Goal: Find specific page/section

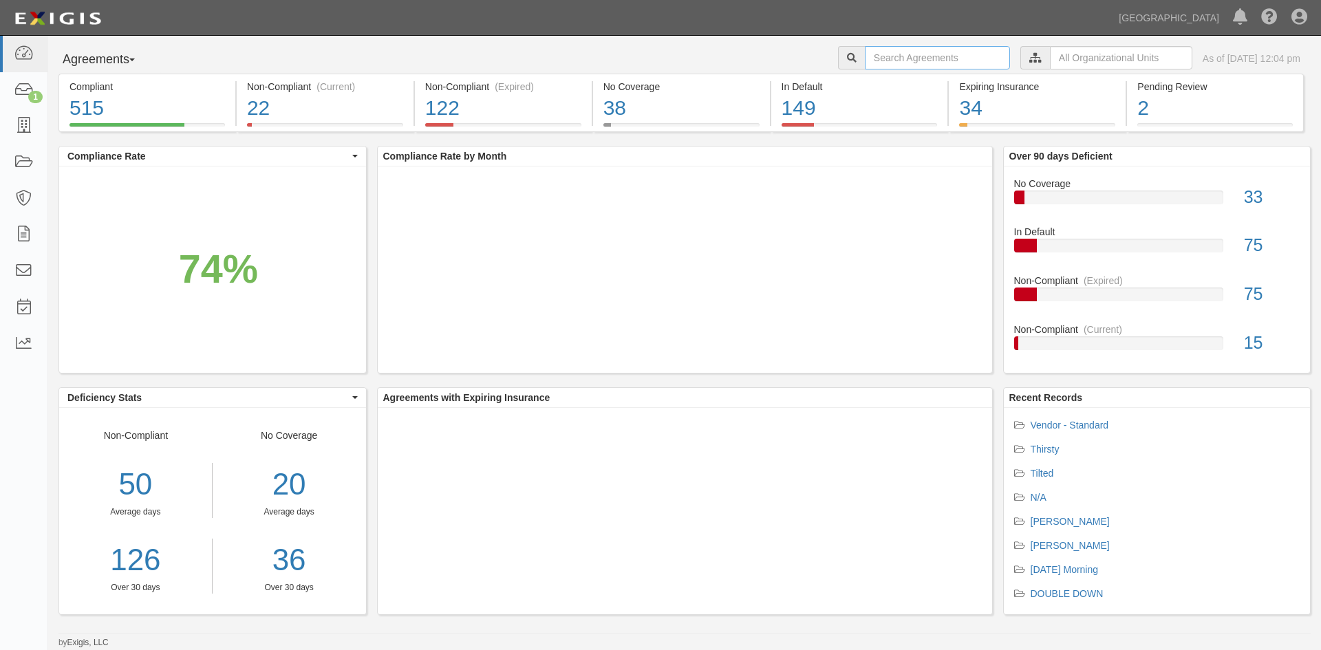
click at [882, 53] on input "text" at bounding box center [937, 57] width 145 height 23
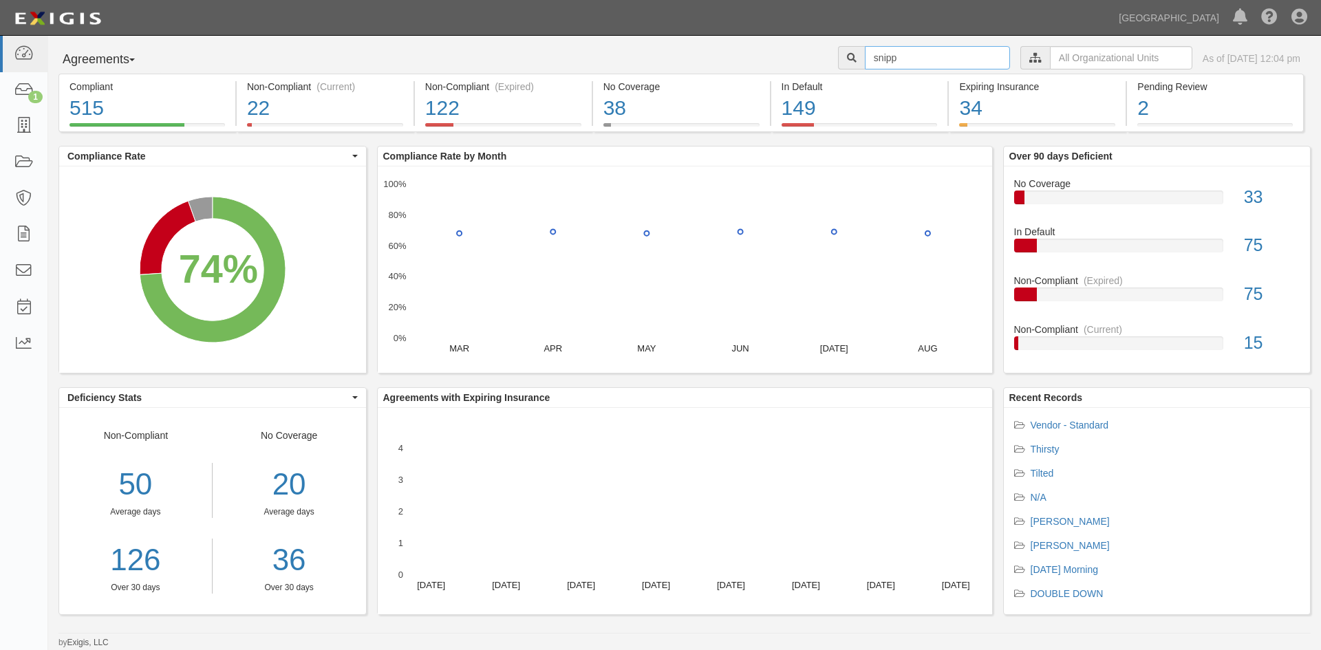
type input "snipp"
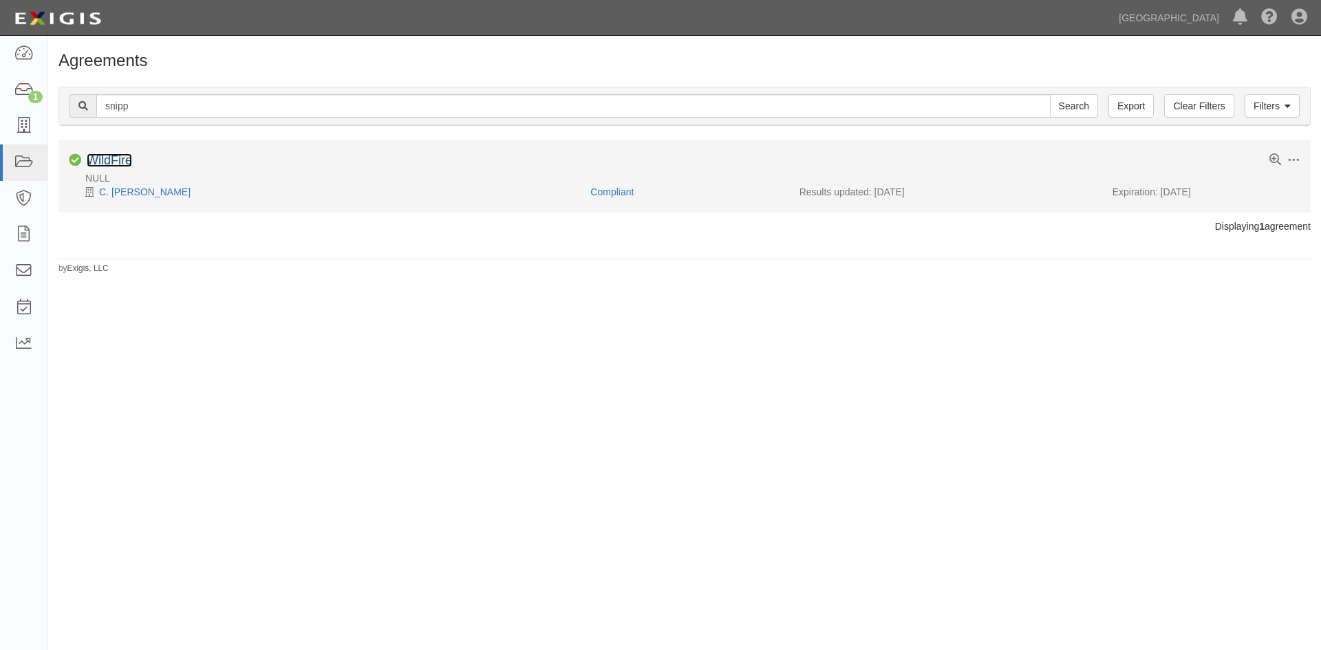
click at [122, 164] on link "WildFire" at bounding box center [109, 160] width 45 height 14
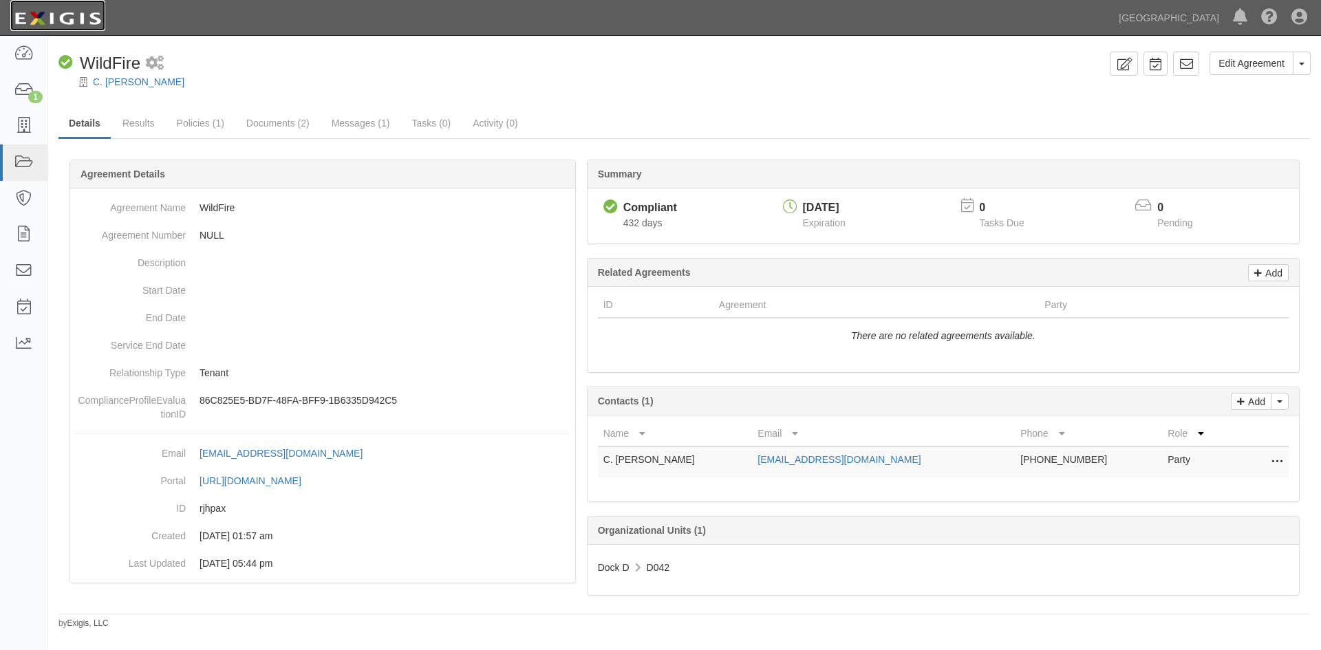
click at [63, 8] on img at bounding box center [57, 18] width 95 height 25
click at [54, 25] on img at bounding box center [57, 18] width 95 height 25
